Goal: Task Accomplishment & Management: Complete application form

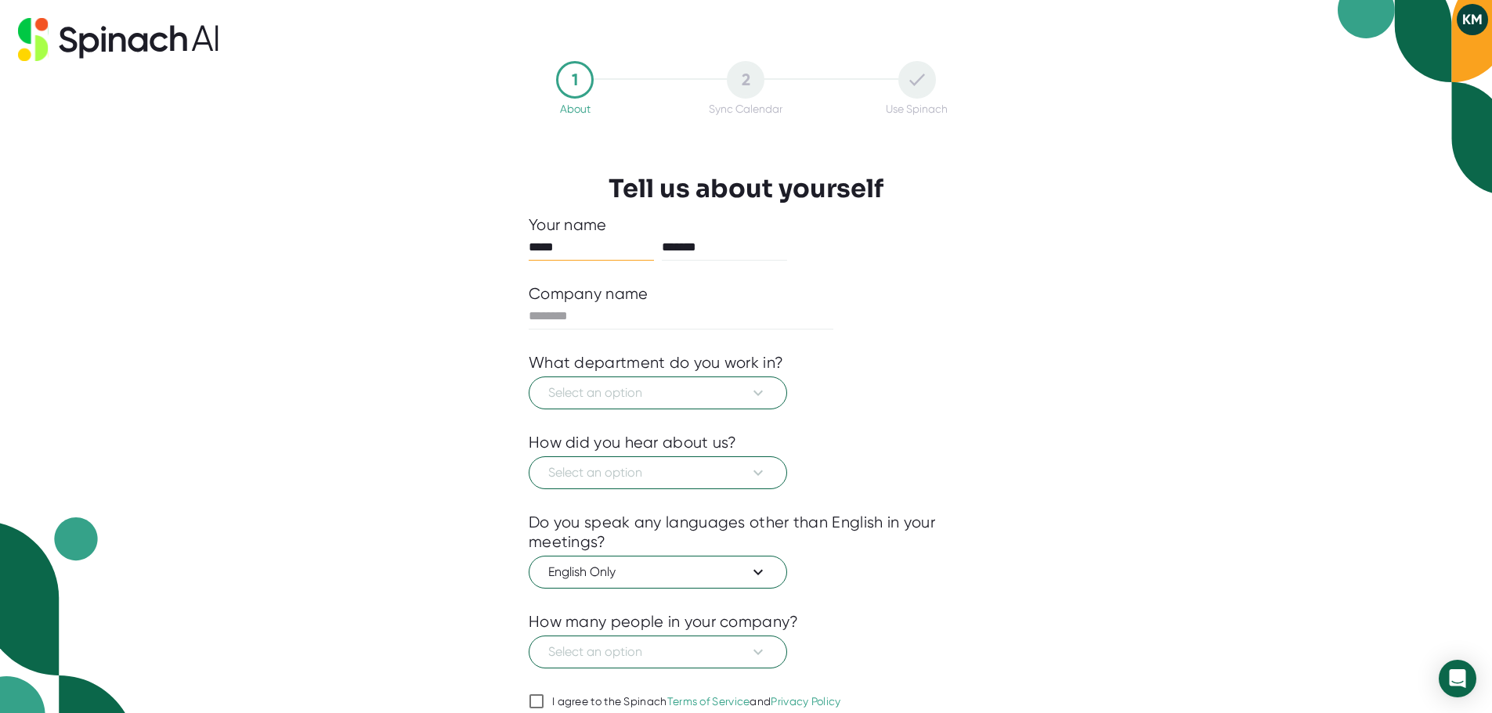
scroll to position [65, 0]
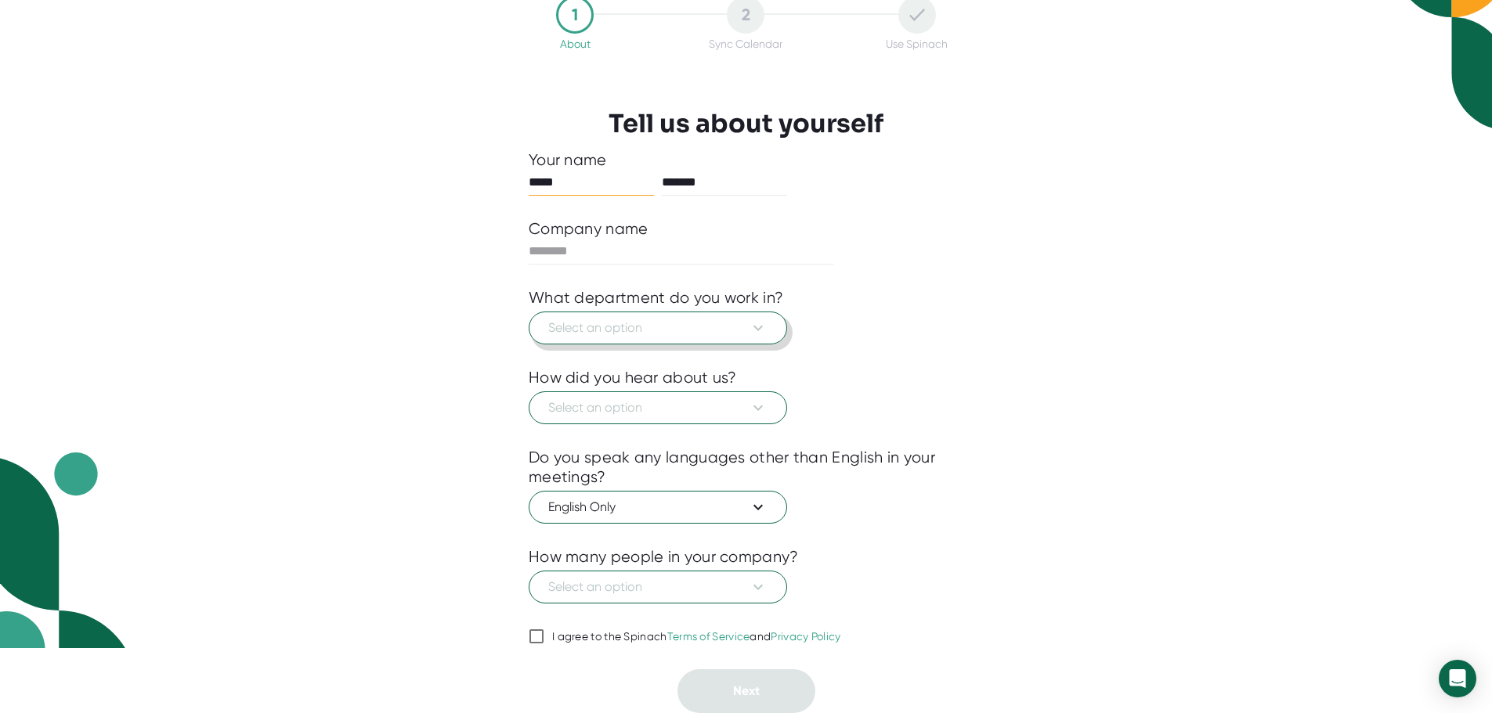
click at [753, 329] on icon at bounding box center [758, 328] width 19 height 19
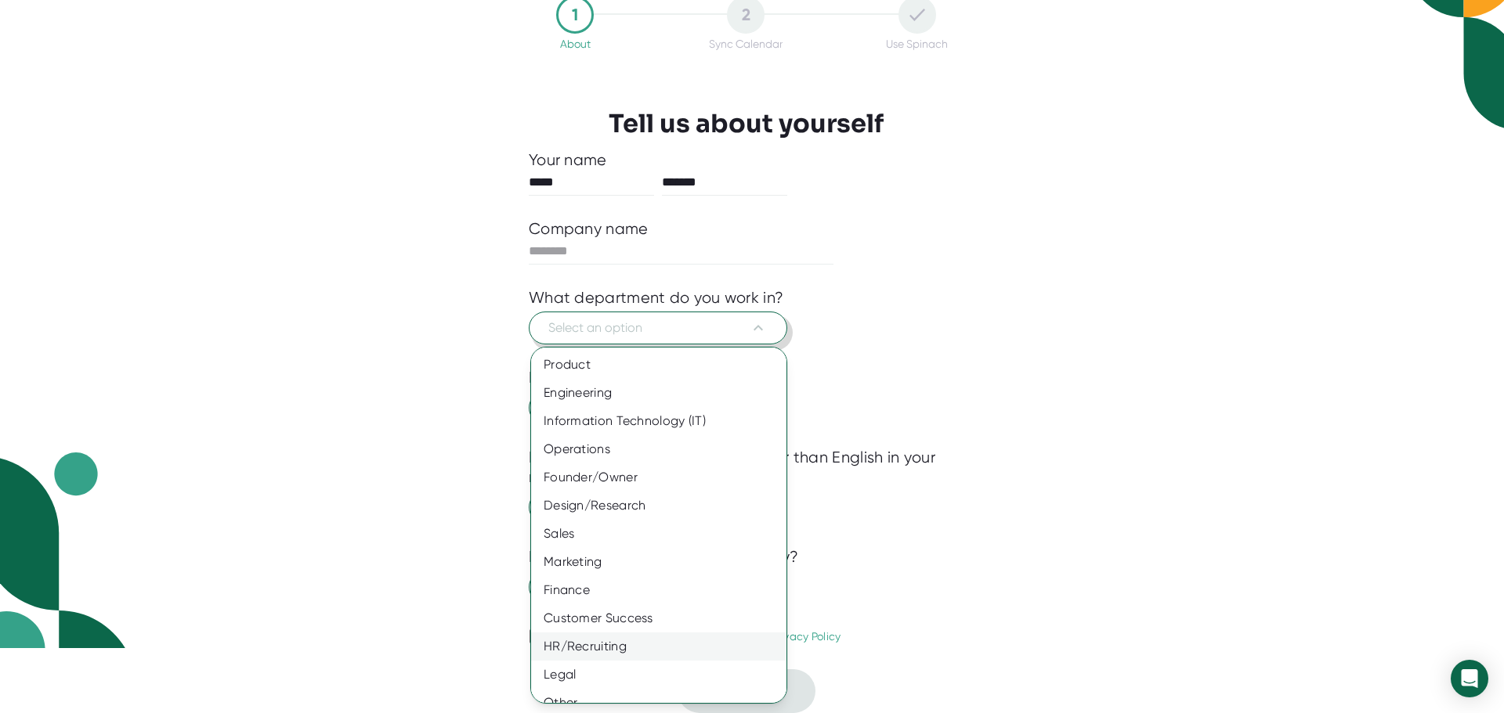
click at [570, 650] on div "HR/Recruiting" at bounding box center [664, 647] width 267 height 28
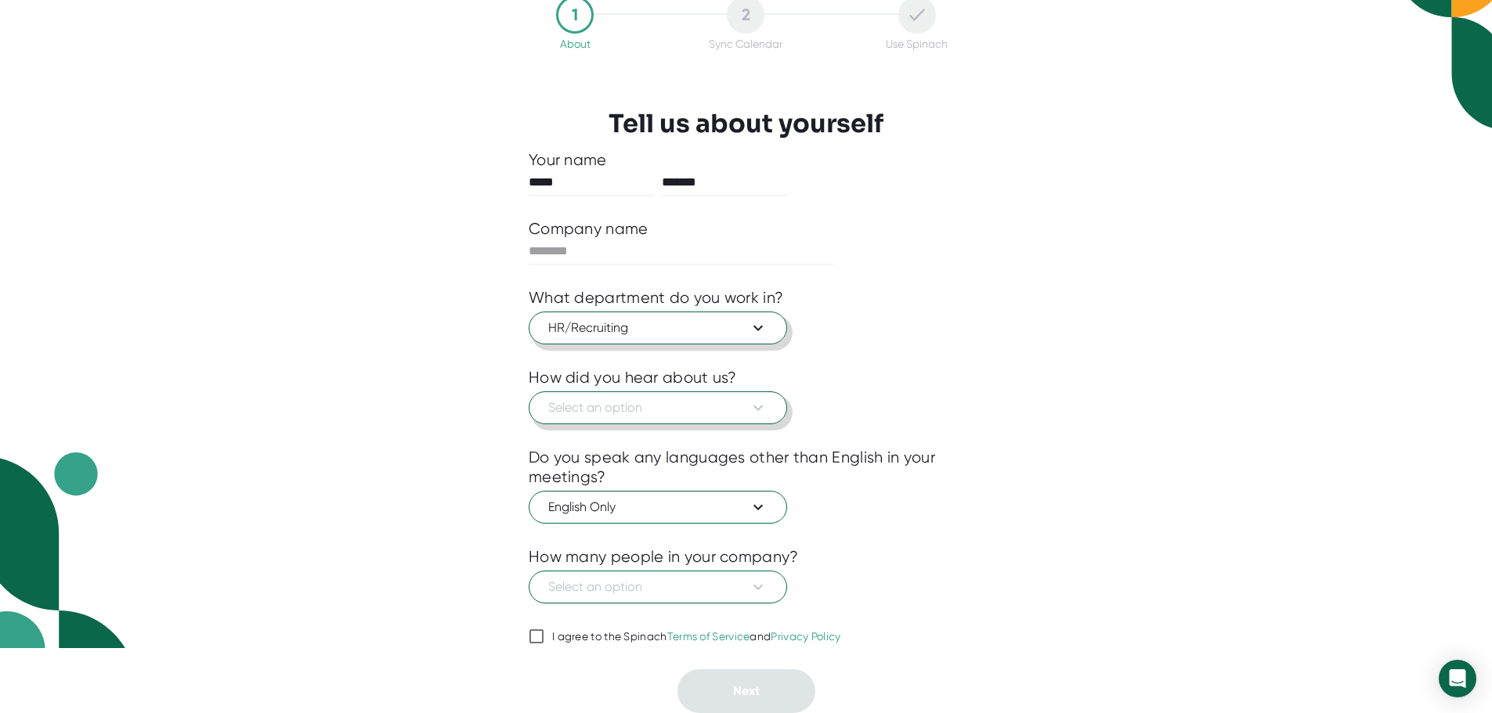
click at [698, 413] on span "Select an option" at bounding box center [657, 408] width 219 height 19
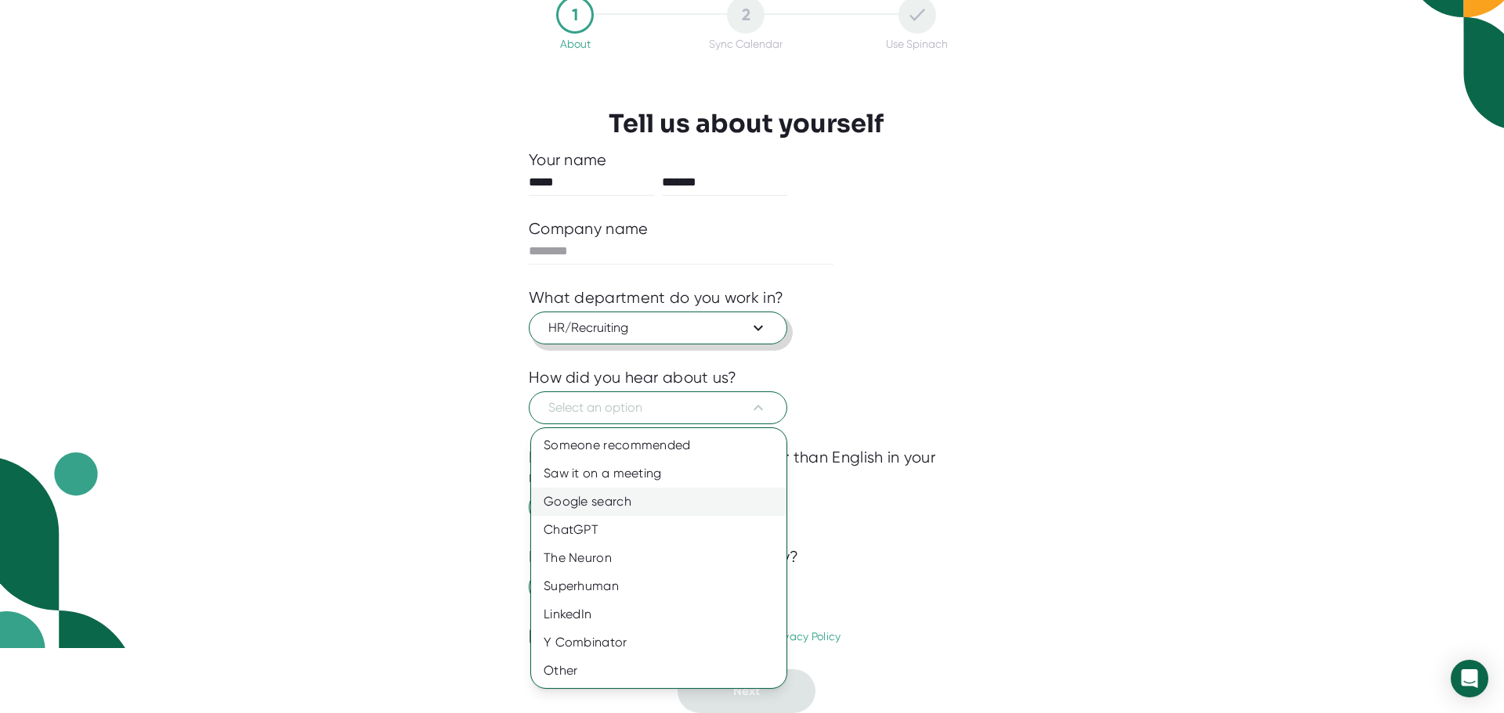
click at [609, 502] on div "Google search" at bounding box center [658, 502] width 255 height 28
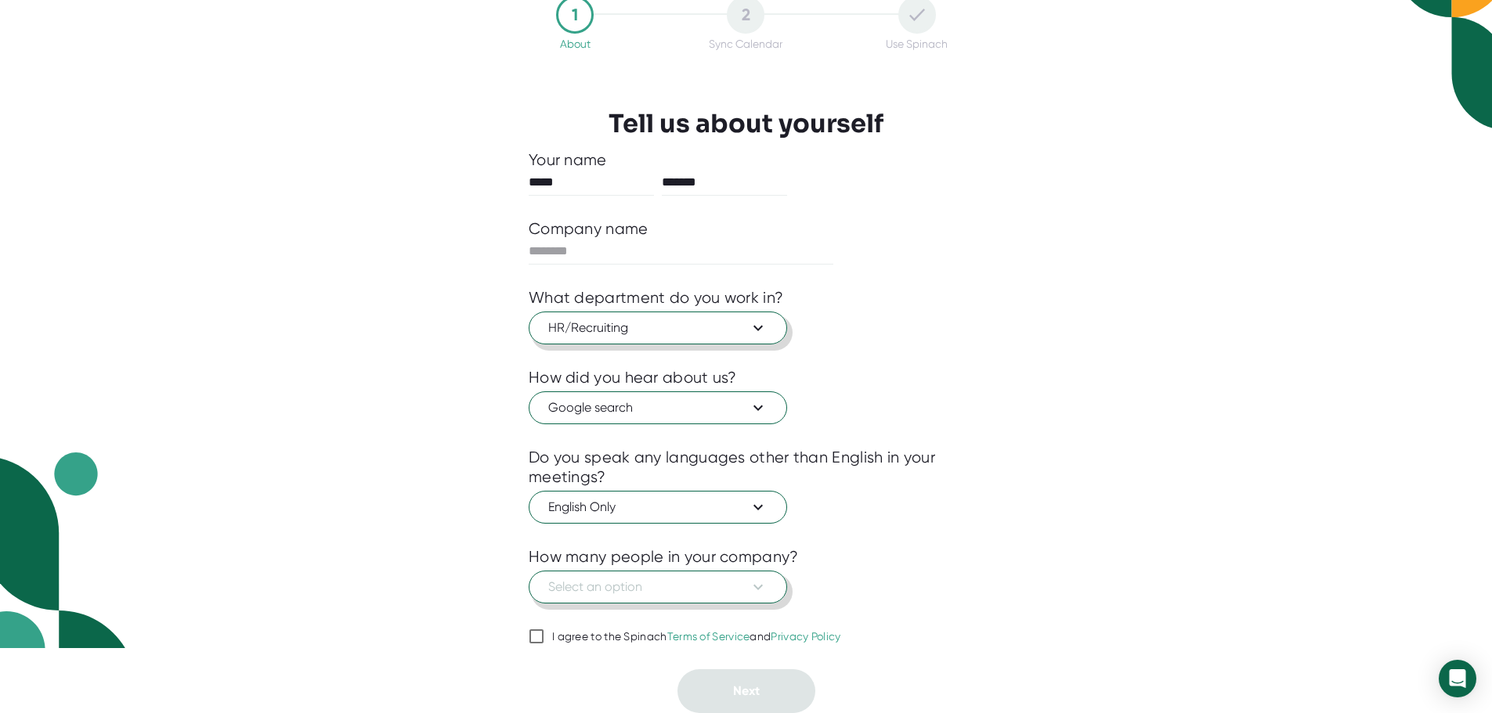
click at [681, 591] on span "Select an option" at bounding box center [657, 587] width 219 height 19
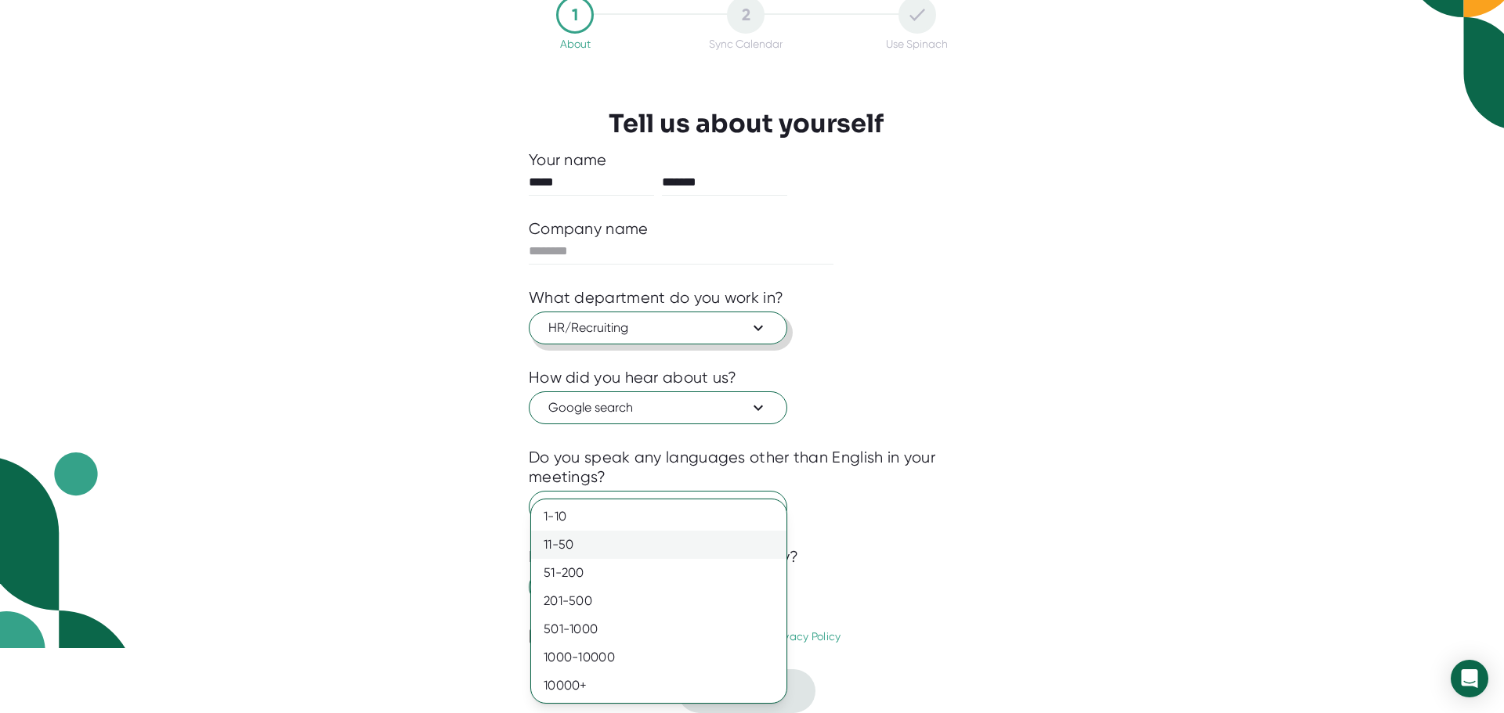
click at [569, 536] on div "11-50" at bounding box center [658, 545] width 255 height 28
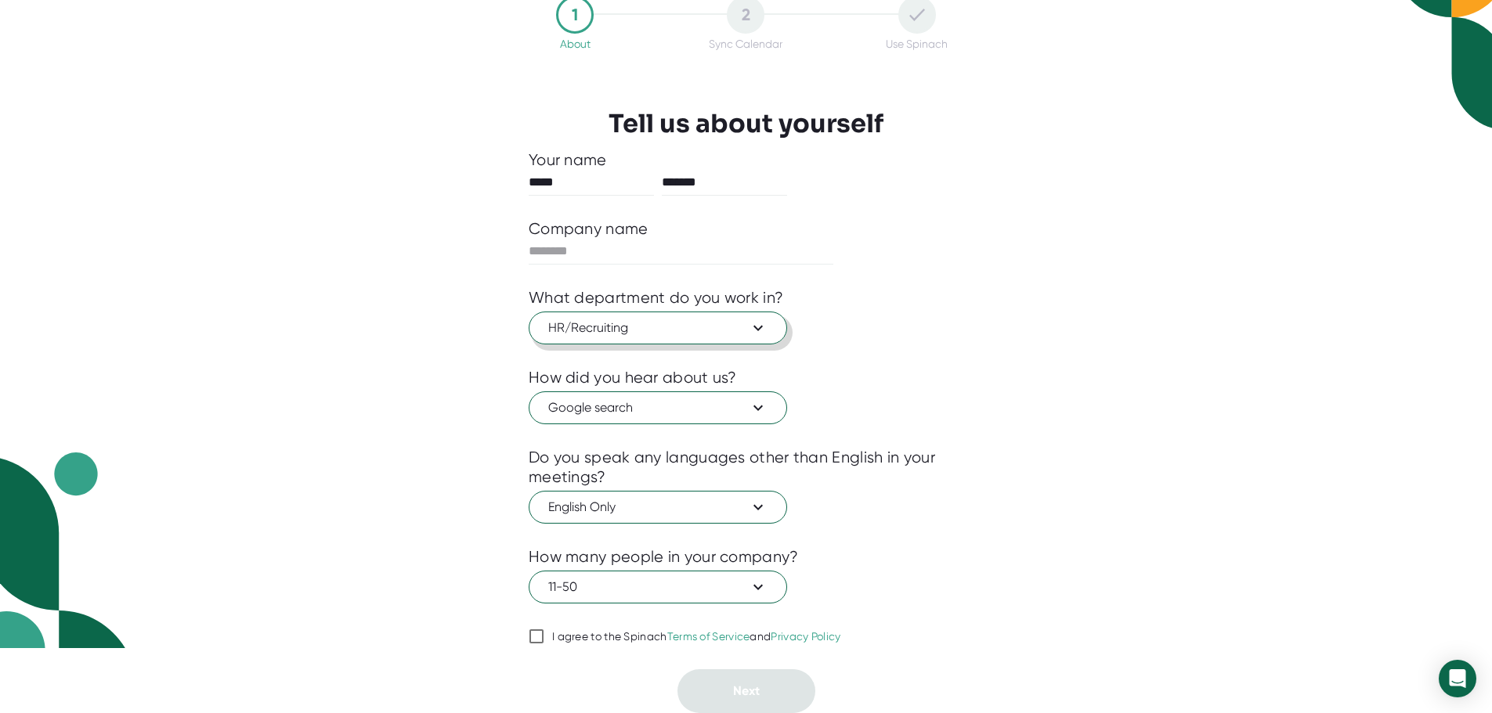
click at [539, 638] on input "I agree to the Spinach Terms of Service and Privacy Policy" at bounding box center [537, 636] width 16 height 19
checkbox input "true"
click at [565, 251] on input "text" at bounding box center [681, 251] width 305 height 25
type input "***"
click at [750, 684] on span "Next" at bounding box center [746, 691] width 27 height 15
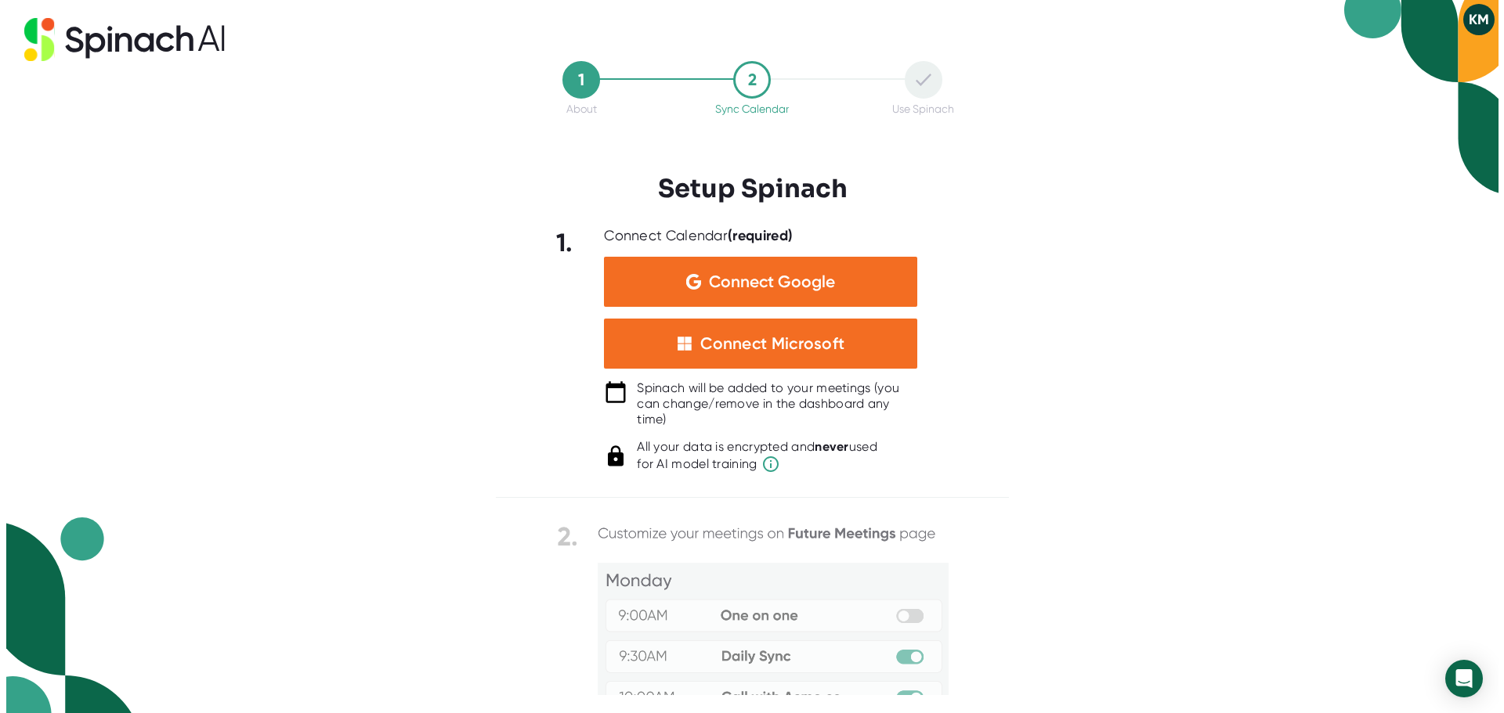
scroll to position [0, 0]
